Goal: Book appointment/travel/reservation

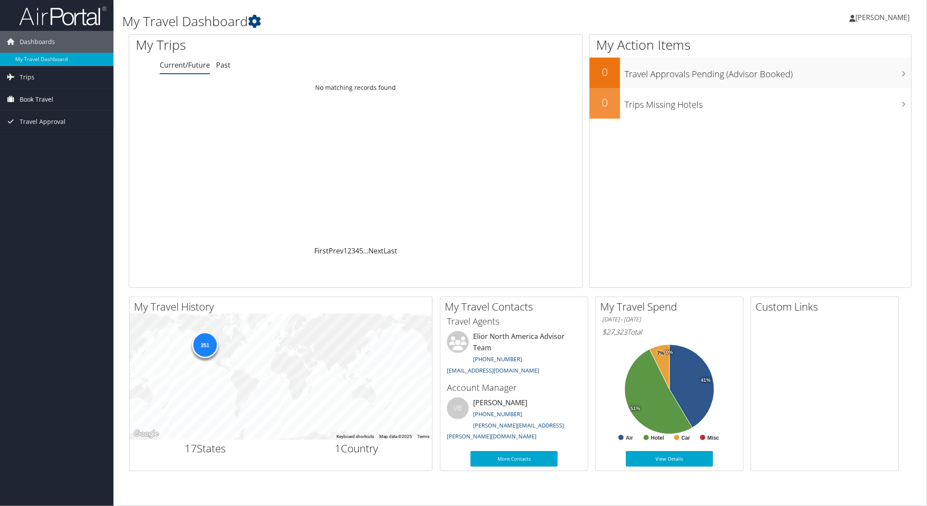
click at [77, 99] on link "Book Travel" at bounding box center [56, 100] width 113 height 22
click at [57, 147] on link "Book/Manage Online Trips" at bounding box center [56, 143] width 113 height 13
